Goal: Information Seeking & Learning: Learn about a topic

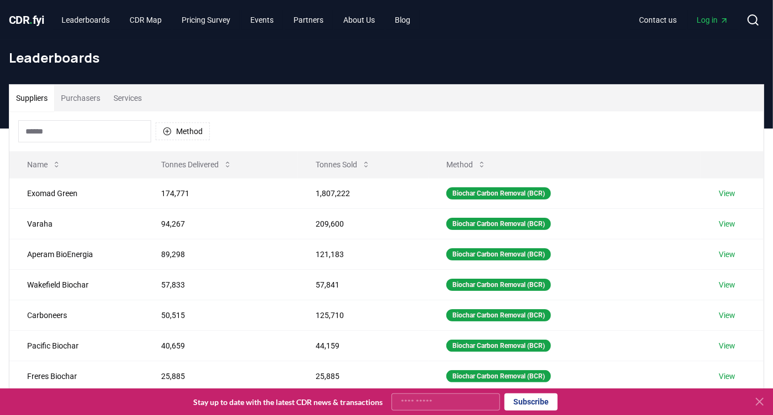
click at [33, 16] on span "." at bounding box center [31, 19] width 3 height 13
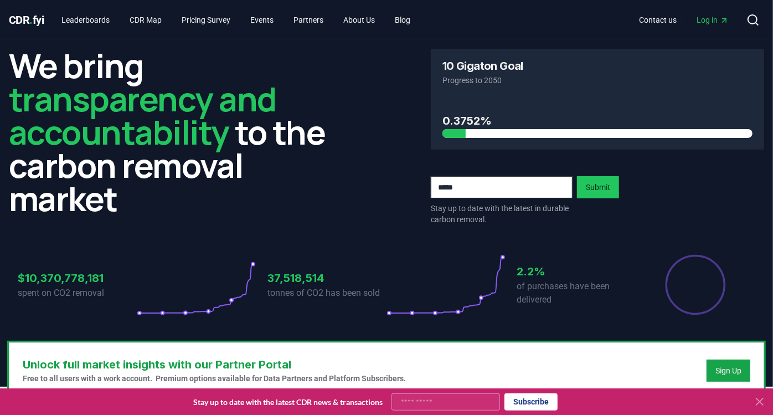
click at [174, 172] on h2 "We bring transparency and accountability to the carbon removal market" at bounding box center [175, 132] width 333 height 166
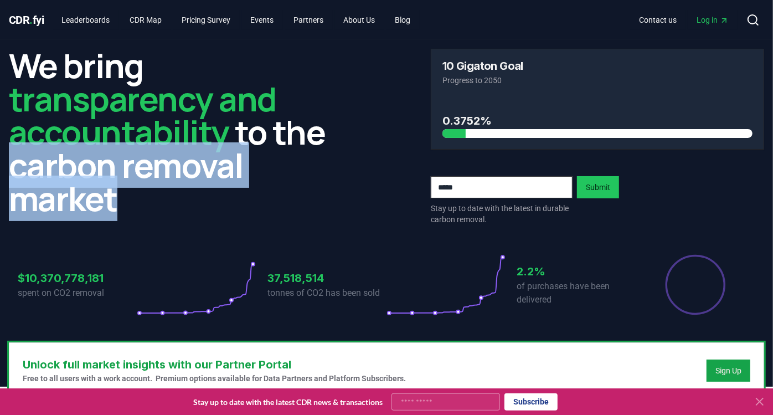
drag, startPoint x: 13, startPoint y: 163, endPoint x: 134, endPoint y: 212, distance: 130.7
click at [134, 212] on h2 "We bring transparency and accountability to the carbon removal market" at bounding box center [175, 132] width 333 height 166
click at [136, 209] on h2 "We bring transparency and accountability to the carbon removal market" at bounding box center [175, 132] width 333 height 166
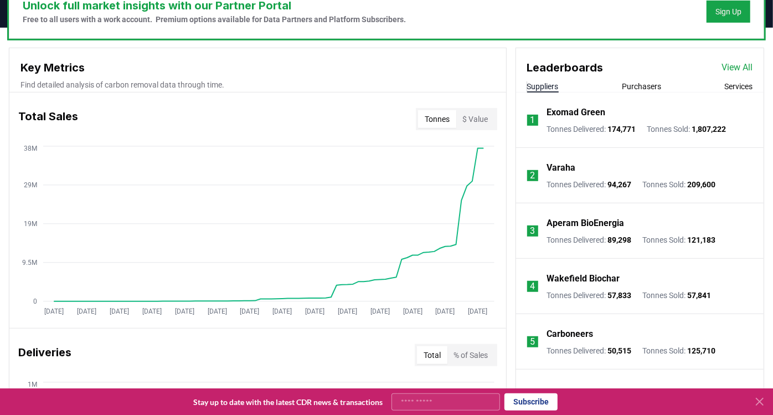
scroll to position [369, 0]
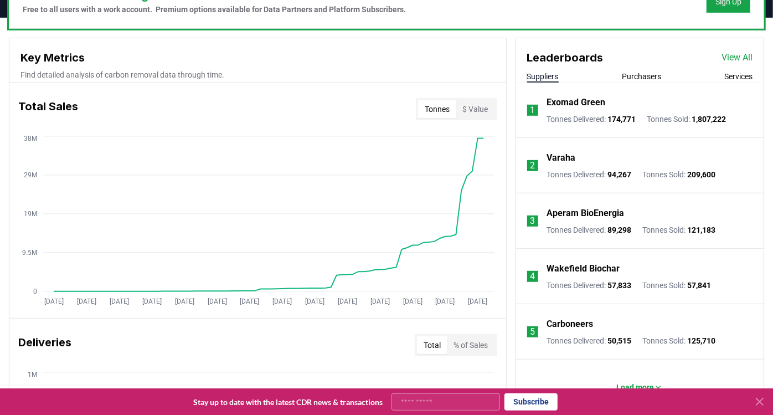
click at [558, 324] on p "Carboneers" at bounding box center [570, 323] width 47 height 13
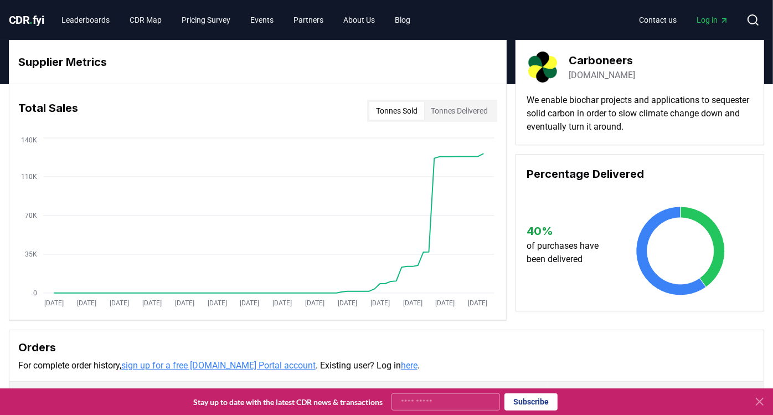
click at [583, 106] on p "We enable biochar projects and applications to sequester solid carbon in order …" at bounding box center [639, 114] width 225 height 40
click at [584, 98] on p "We enable biochar projects and applications to sequester solid carbon in order …" at bounding box center [639, 114] width 225 height 40
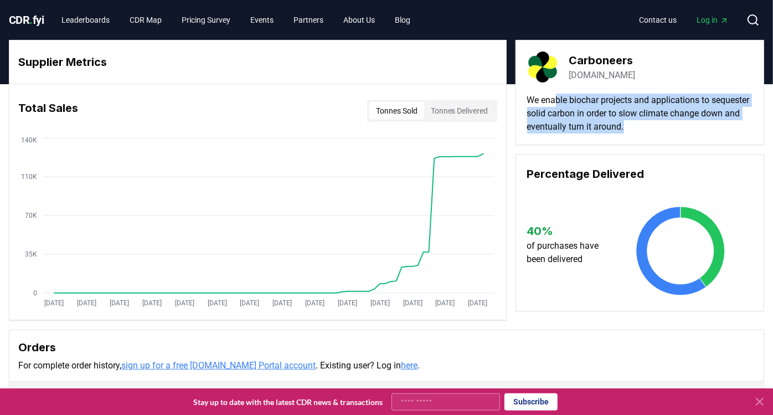
drag, startPoint x: 584, startPoint y: 98, endPoint x: 680, endPoint y: 129, distance: 100.6
click at [680, 129] on p "We enable biochar projects and applications to sequester solid carbon in order …" at bounding box center [639, 114] width 225 height 40
click at [616, 102] on p "We enable biochar projects and applications to sequester solid carbon in order …" at bounding box center [639, 114] width 225 height 40
